Goal: Task Accomplishment & Management: Use online tool/utility

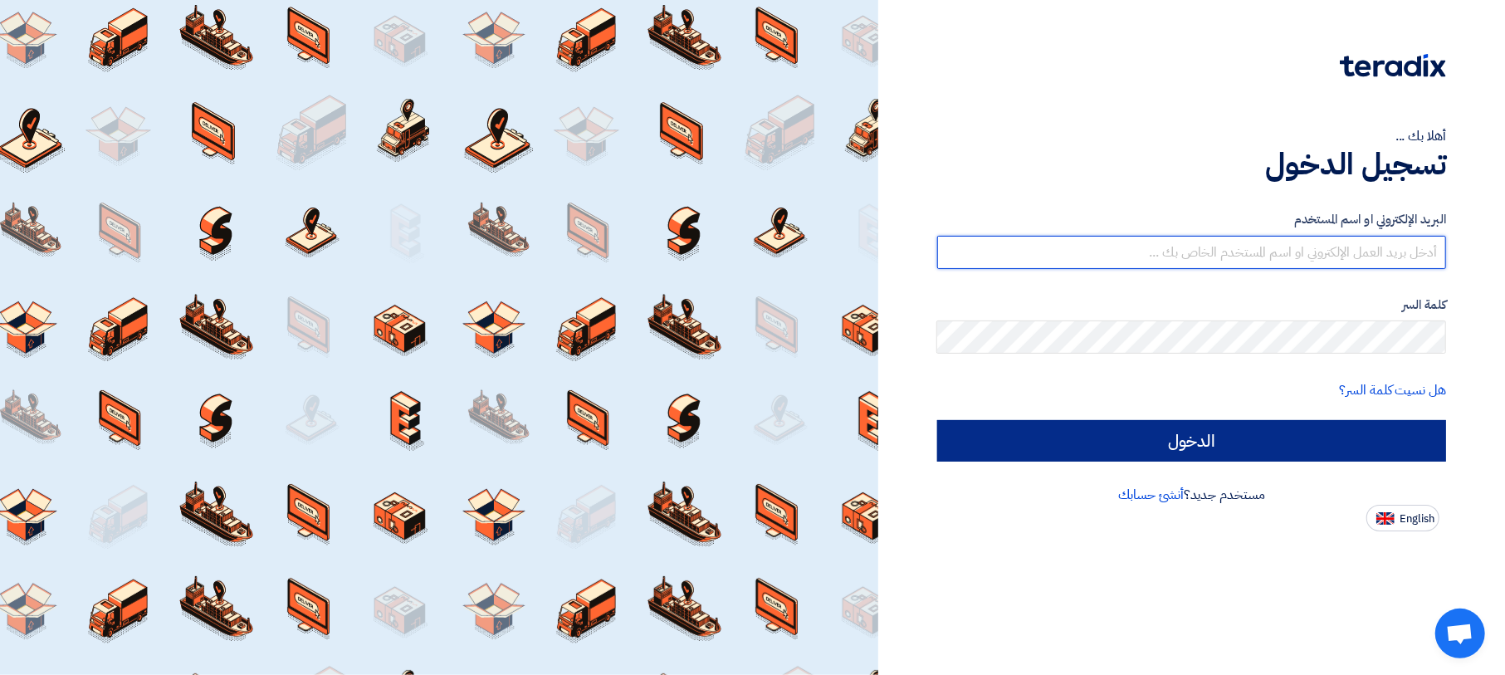
type input "[EMAIL_ADDRESS][DOMAIN_NAME]"
click at [1148, 438] on input "الدخول" at bounding box center [1191, 441] width 509 height 42
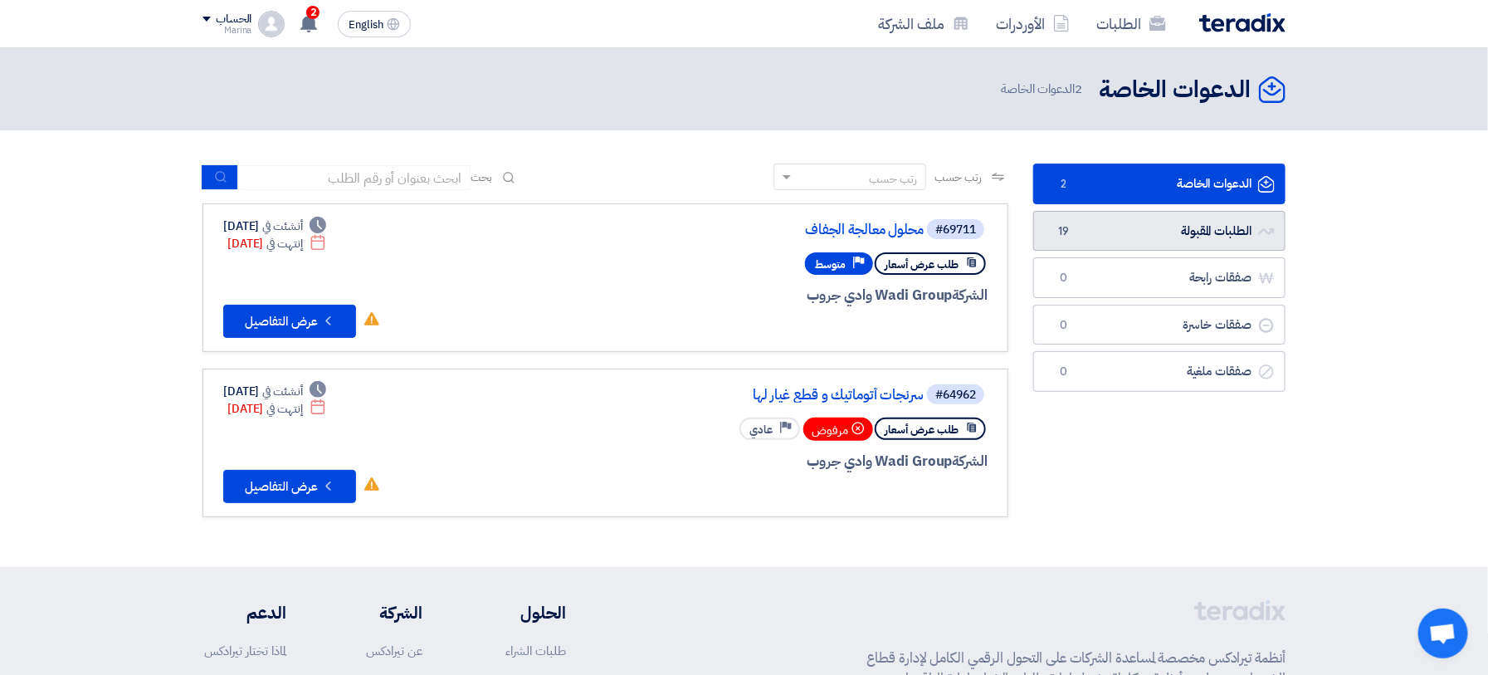
click at [1096, 228] on link "الطلبات المقبولة الطلبات المقبولة 19" at bounding box center [1159, 231] width 252 height 41
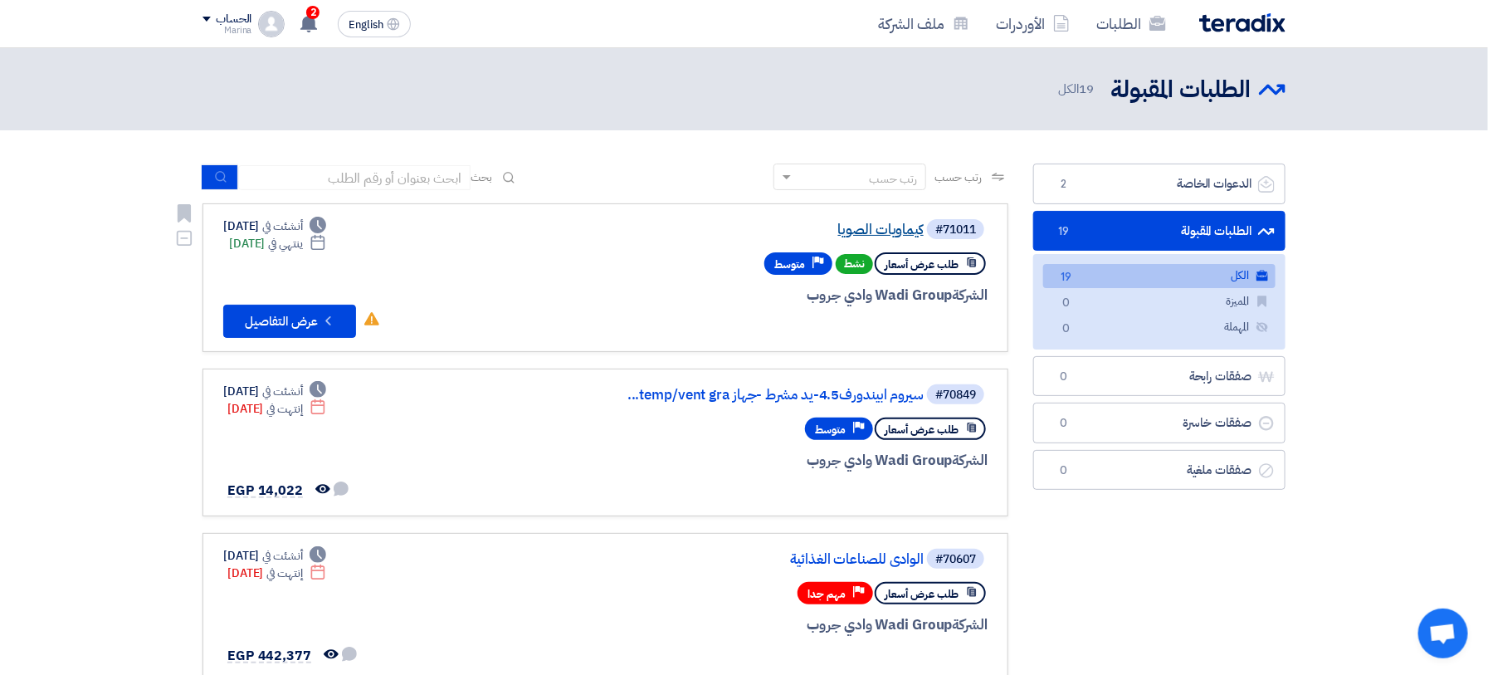
click at [868, 227] on link "كيماويات الصويا" at bounding box center [758, 229] width 332 height 15
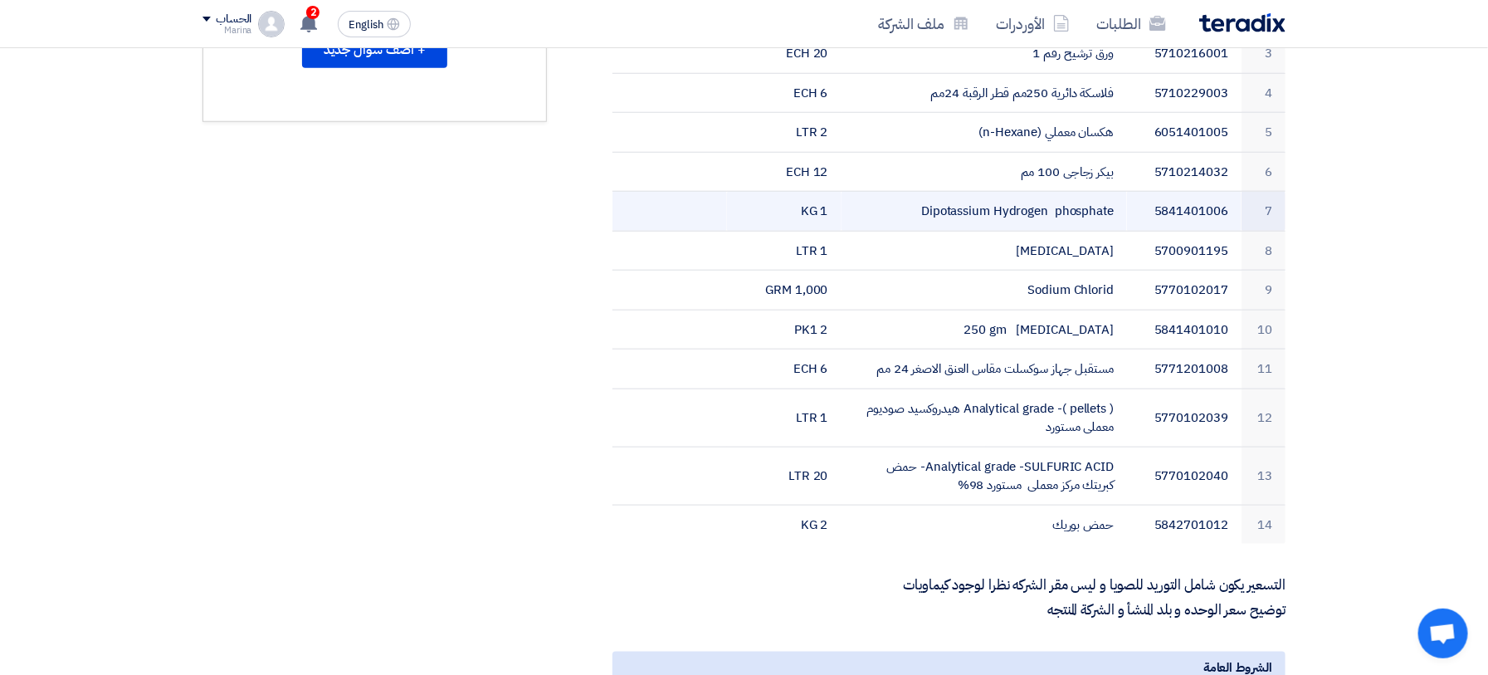
scroll to position [664, 0]
